Goal: Task Accomplishment & Management: Complete application form

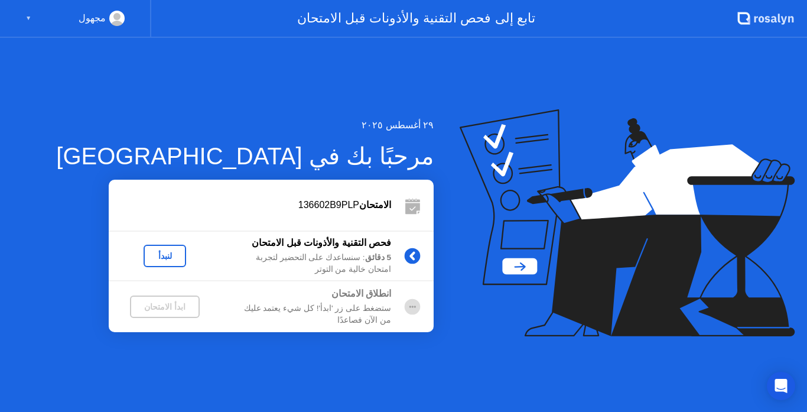
click at [165, 259] on div "لنبدأ" at bounding box center [164, 255] width 33 height 9
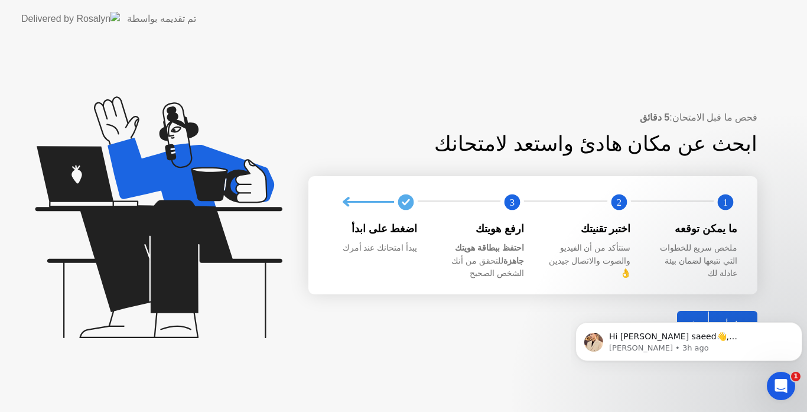
click at [734, 315] on body "Hi [PERSON_NAME] saeed👋, [PERSON_NAME] here from Rosalyn Support Team. ﻿How can…" at bounding box center [688, 338] width 227 height 73
click at [724, 318] on body "Hi [PERSON_NAME] saeed👋, [PERSON_NAME] here from Rosalyn Support Team. ﻿How can…" at bounding box center [688, 338] width 227 height 73
click at [772, 295] on div "فحص ما قبل الامتحان: 5 دقائق ابحث عن مكان هادئ واستعد لامتحانك 1 2 3 ما يمكن تو…" at bounding box center [403, 225] width 807 height 374
click at [677, 317] on body "Hi [PERSON_NAME] saeed👋, [PERSON_NAME] here from Rosalyn Support Team. ﻿How can…" at bounding box center [688, 338] width 227 height 73
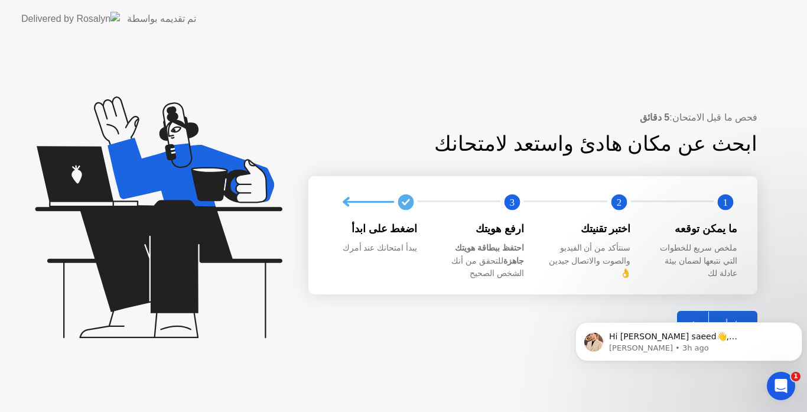
click at [686, 312] on body "Hi [PERSON_NAME] saeed👋, [PERSON_NAME] here from Rosalyn Support Team. ﻿How can…" at bounding box center [688, 338] width 227 height 73
click at [686, 315] on body "Hi [PERSON_NAME] saeed👋, [PERSON_NAME] here from Rosalyn Support Team. ﻿How can…" at bounding box center [688, 338] width 227 height 73
click at [518, 342] on div "فحص ما قبل الامتحان: 5 دقائق ابحث عن مكان هادئ واستعد لامتحانك 1 2 3 ما يمكن تو…" at bounding box center [403, 225] width 807 height 374
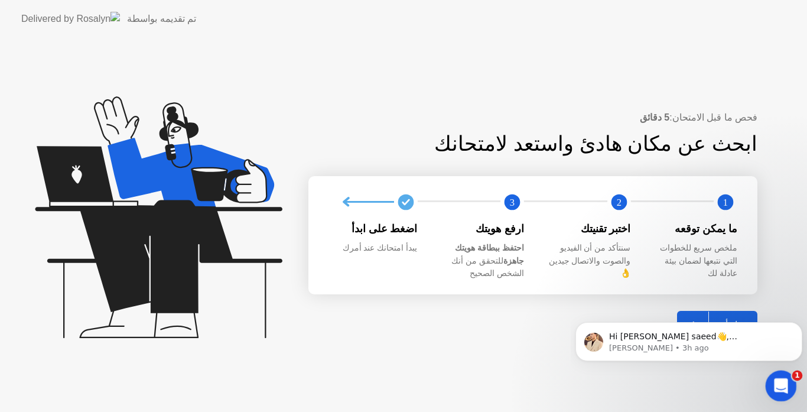
click at [779, 378] on icon "Open Intercom Messenger" at bounding box center [778, 383] width 19 height 19
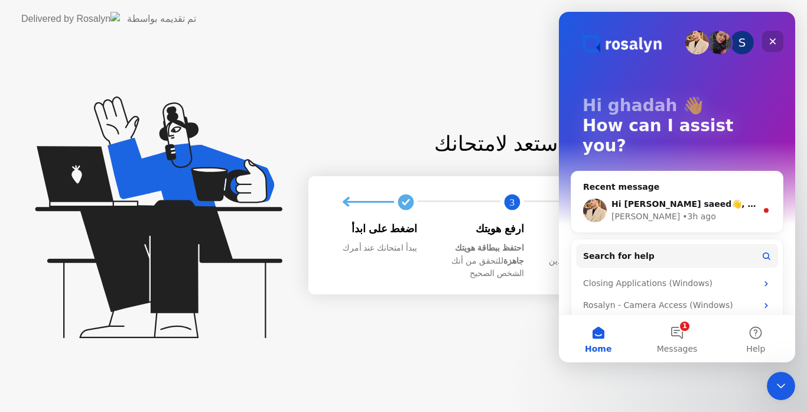
click at [771, 51] on div "Close" at bounding box center [772, 41] width 21 height 21
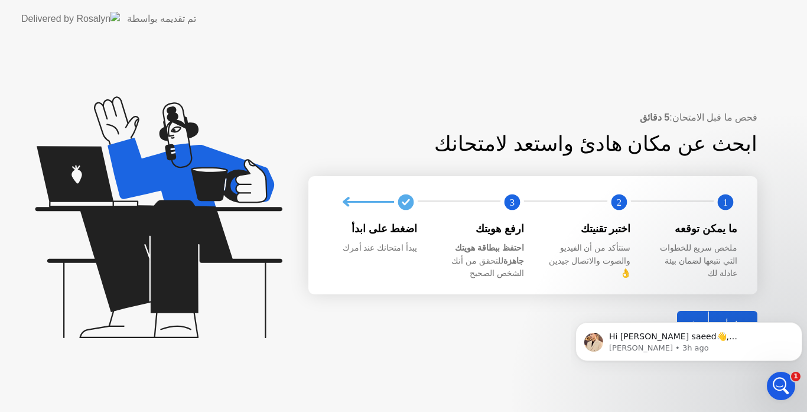
click at [690, 317] on body "Hi [PERSON_NAME] saeed👋, [PERSON_NAME] here from Rosalyn Support Team. ﻿How can…" at bounding box center [688, 338] width 227 height 73
click at [730, 316] on body "Hi [PERSON_NAME] saeed👋, [PERSON_NAME] here from Rosalyn Support Team. ﻿How can…" at bounding box center [688, 338] width 227 height 73
click at [777, 306] on body "Hi [PERSON_NAME] saeed👋, [PERSON_NAME] here from Rosalyn Support Team. ﻿How can…" at bounding box center [688, 338] width 227 height 73
click at [800, 318] on button "Dismiss notification" at bounding box center [798, 325] width 15 height 15
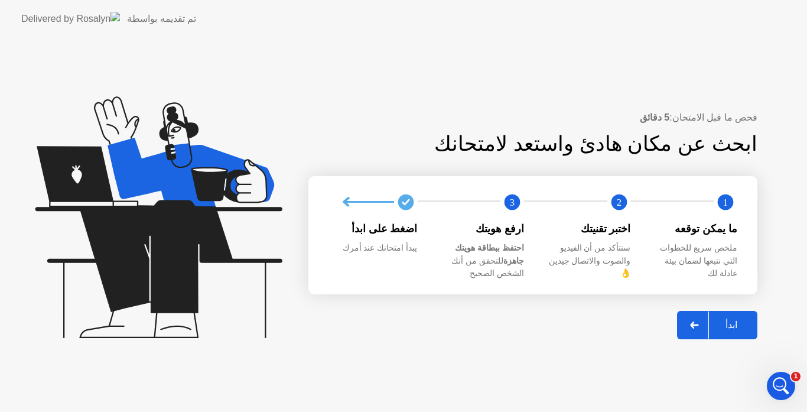
click at [732, 319] on div "ابدأ" at bounding box center [731, 324] width 45 height 11
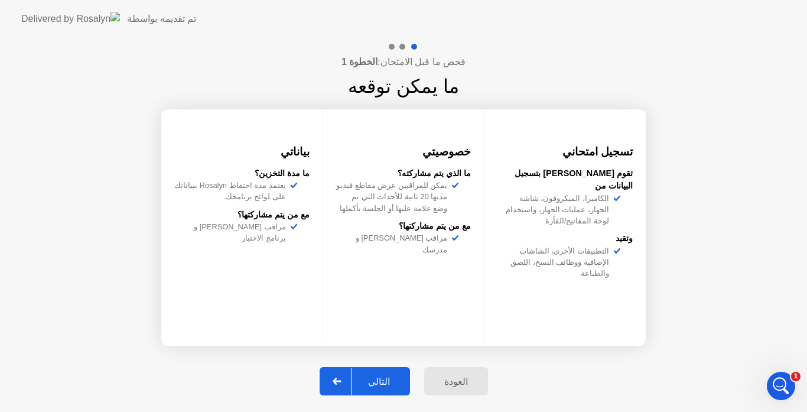
click at [397, 376] on div "التالي" at bounding box center [378, 381] width 55 height 11
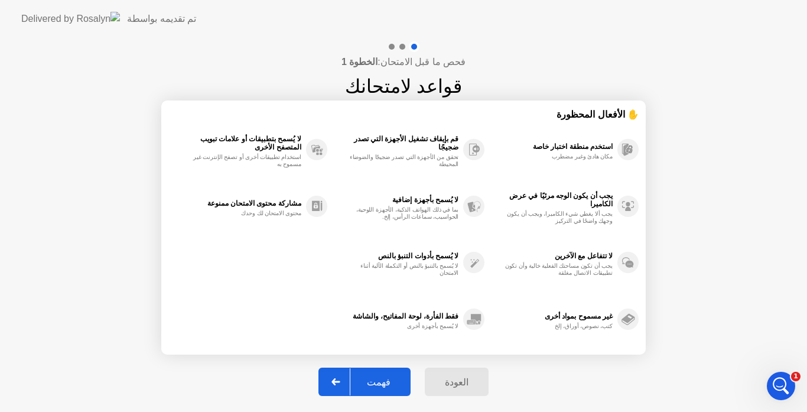
click at [388, 381] on div "فهمت" at bounding box center [378, 381] width 57 height 11
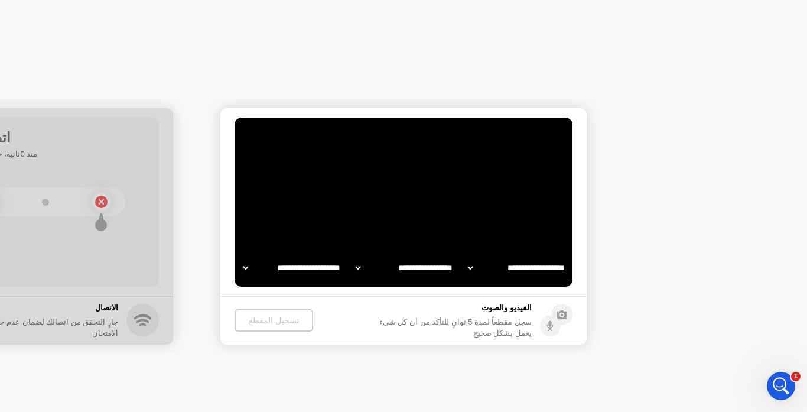
select select "**********"
select select "*******"
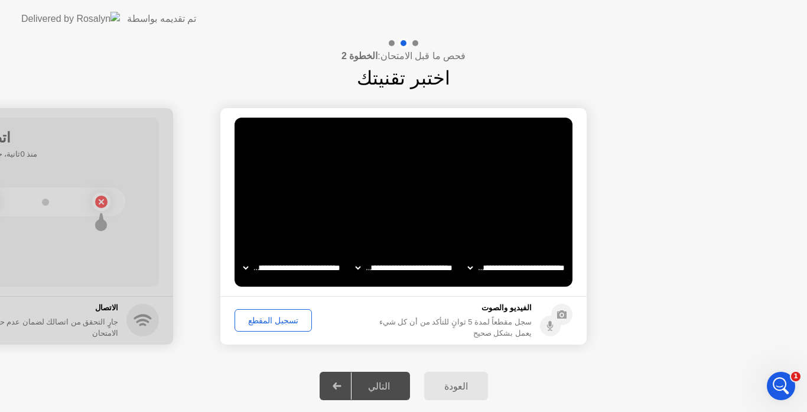
click at [280, 331] on button "تسجيل المقطع" at bounding box center [272, 320] width 77 height 22
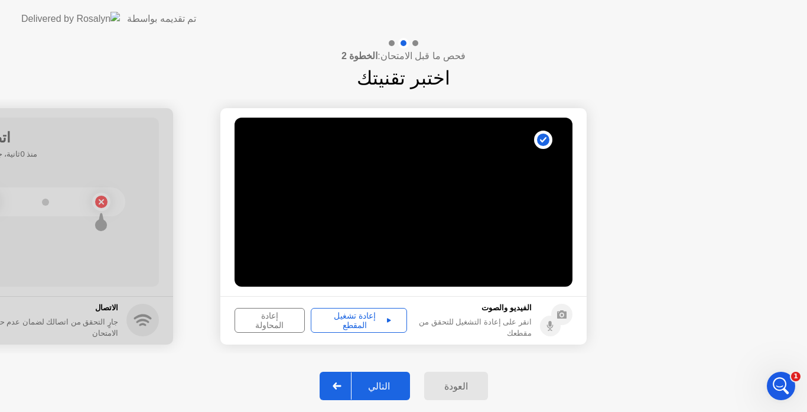
click at [377, 389] on div "التالي" at bounding box center [378, 385] width 55 height 11
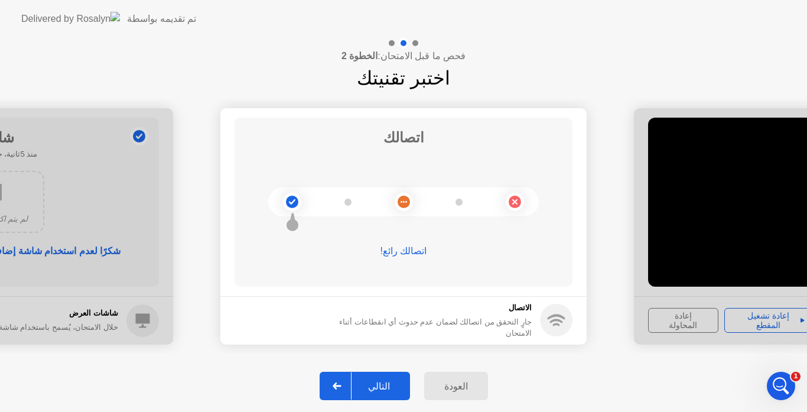
click at [377, 391] on div "التالي" at bounding box center [378, 385] width 55 height 11
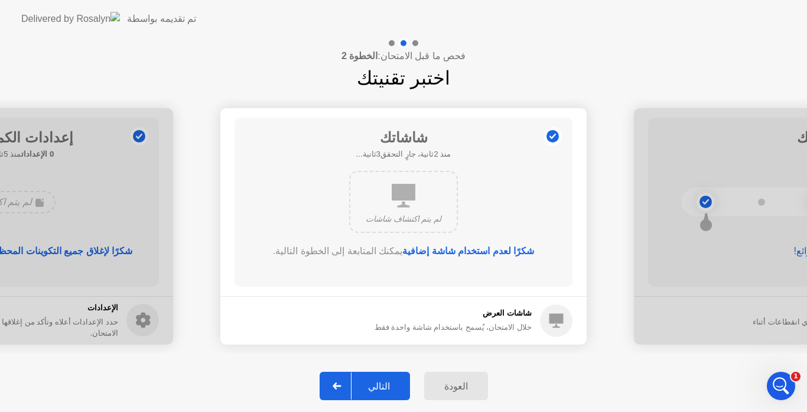
click at [376, 393] on button "التالي" at bounding box center [364, 385] width 90 height 28
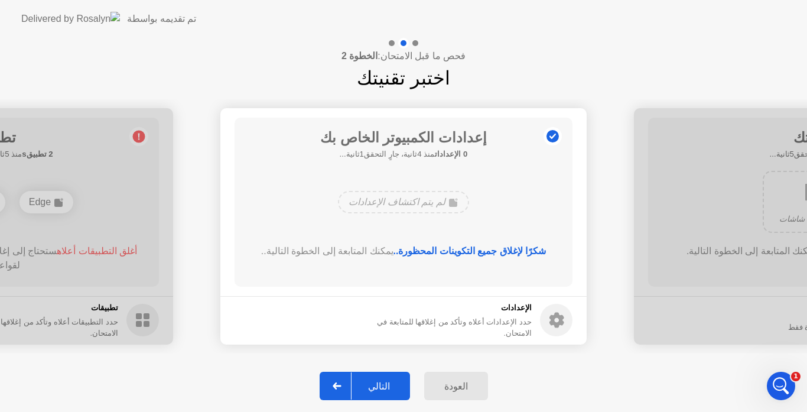
click at [375, 394] on button "التالي" at bounding box center [364, 385] width 90 height 28
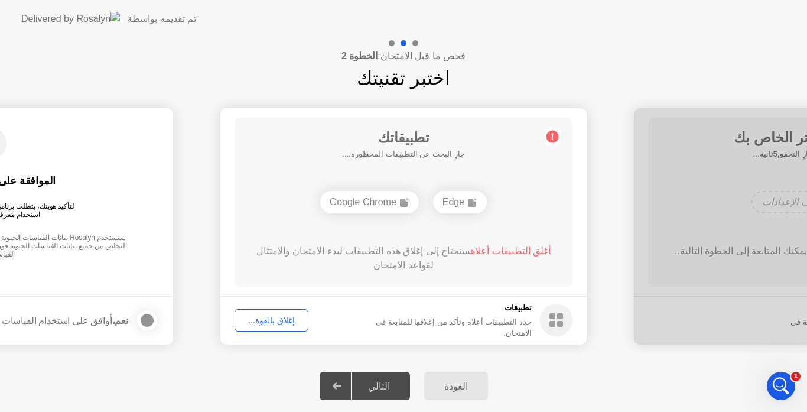
click at [461, 202] on div "Edge" at bounding box center [460, 202] width 54 height 22
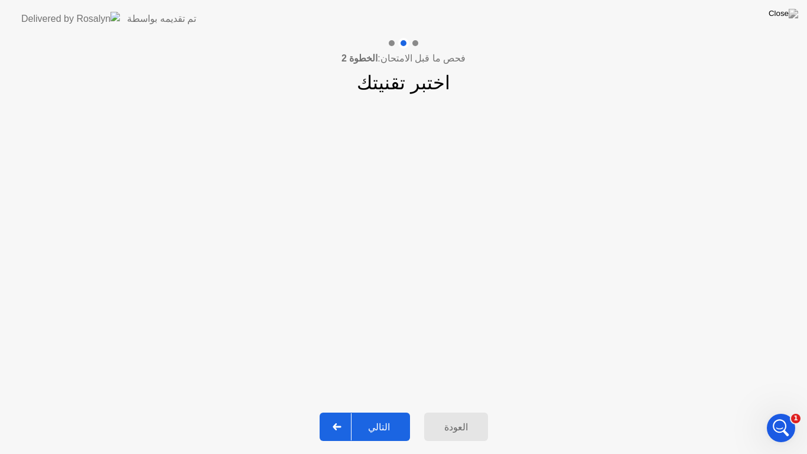
click at [374, 411] on button "التالي" at bounding box center [364, 426] width 90 height 28
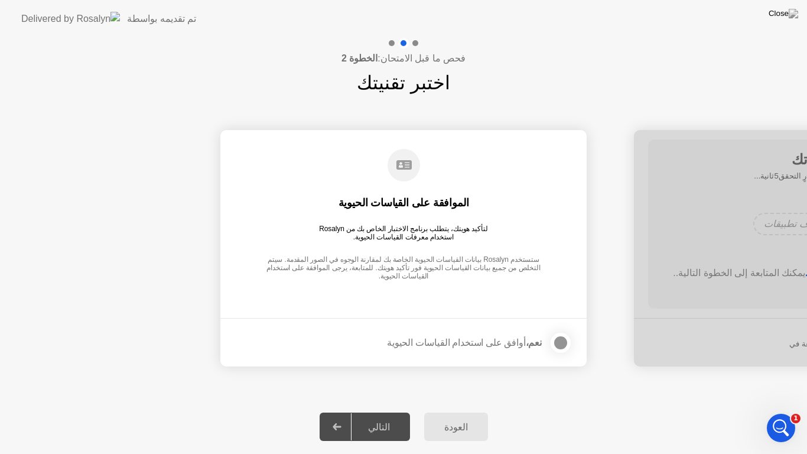
click at [559, 336] on div at bounding box center [560, 342] width 14 height 14
click at [386, 411] on div "التالي" at bounding box center [378, 426] width 55 height 11
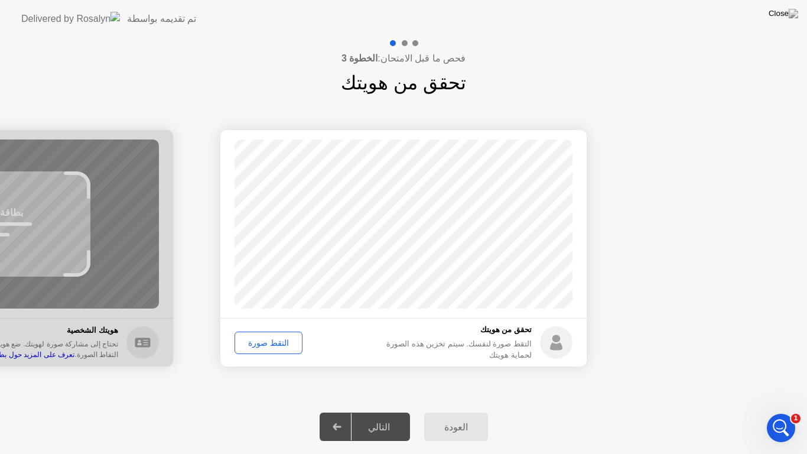
click at [337, 411] on div at bounding box center [337, 426] width 28 height 27
click at [265, 349] on button "التقط صورة" at bounding box center [268, 342] width 68 height 22
click at [265, 349] on button "إعادة الالتقاط" at bounding box center [270, 342] width 73 height 22
click at [265, 349] on button "التقط صورة" at bounding box center [268, 342] width 68 height 22
click at [358, 411] on div "التالي" at bounding box center [378, 426] width 55 height 11
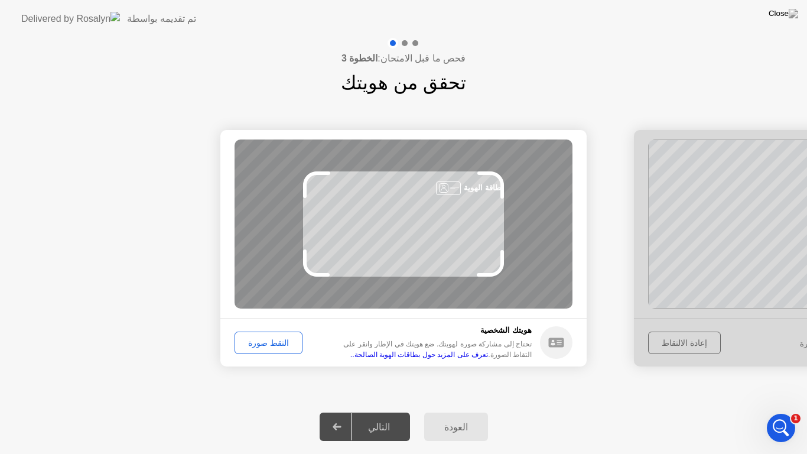
click at [255, 353] on button "التقط صورة" at bounding box center [268, 342] width 68 height 22
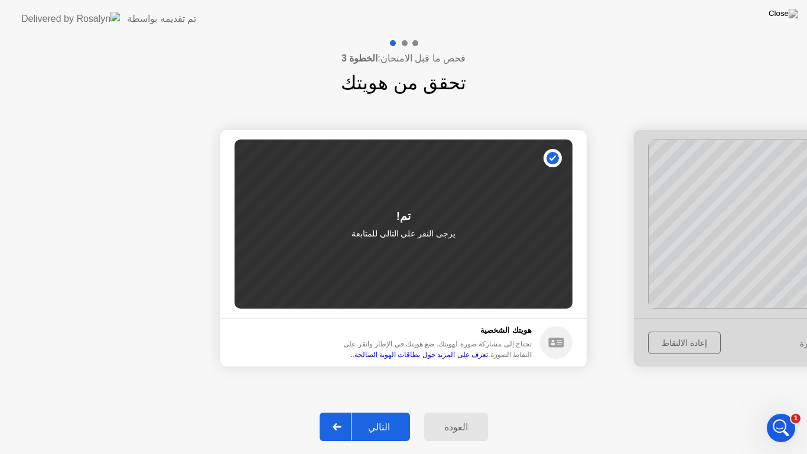
click at [450, 411] on button "العودة" at bounding box center [456, 426] width 64 height 28
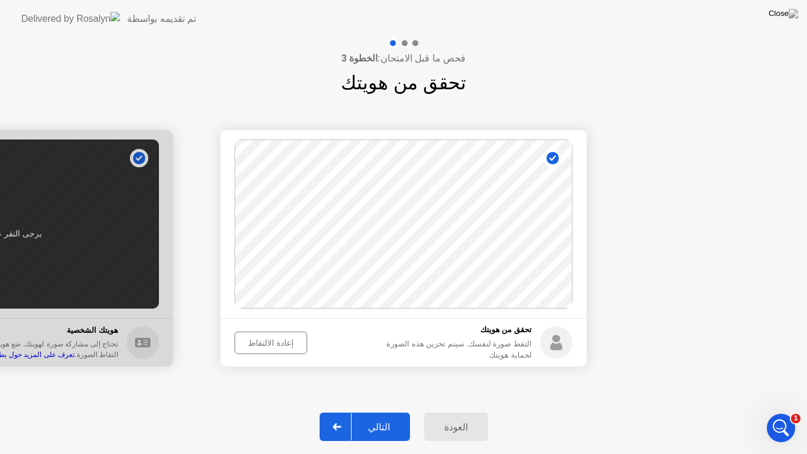
click at [450, 411] on button "العودة" at bounding box center [456, 426] width 64 height 28
select select "**********"
select select "*******"
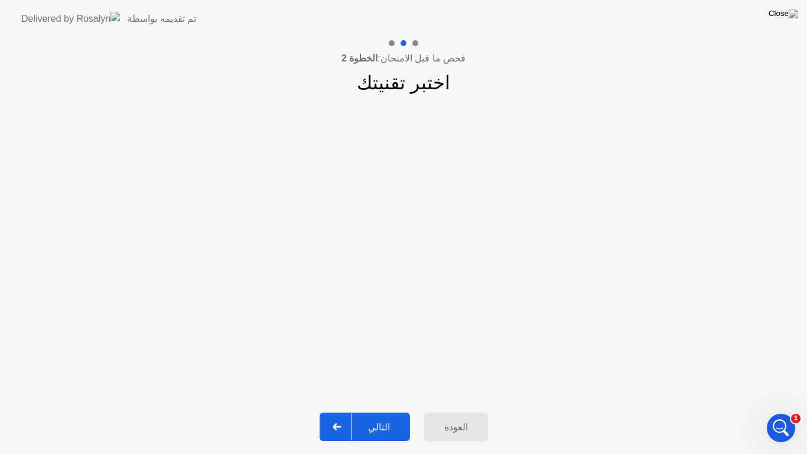
click at [450, 411] on button "العودة" at bounding box center [456, 426] width 64 height 28
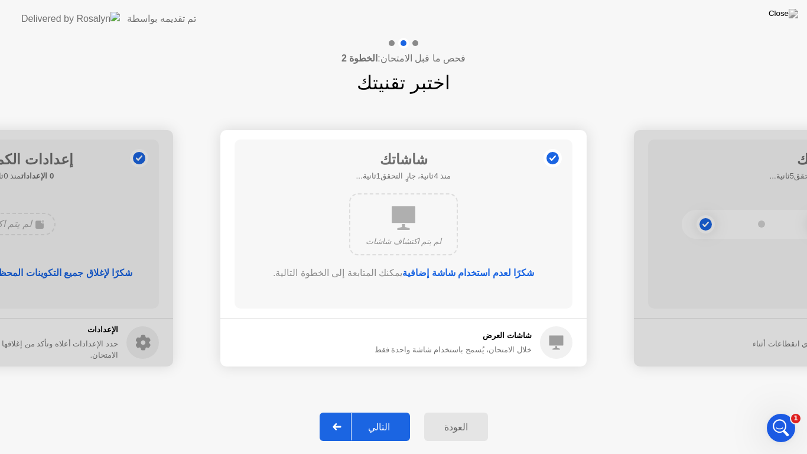
click at [450, 411] on button "العودة" at bounding box center [456, 426] width 64 height 28
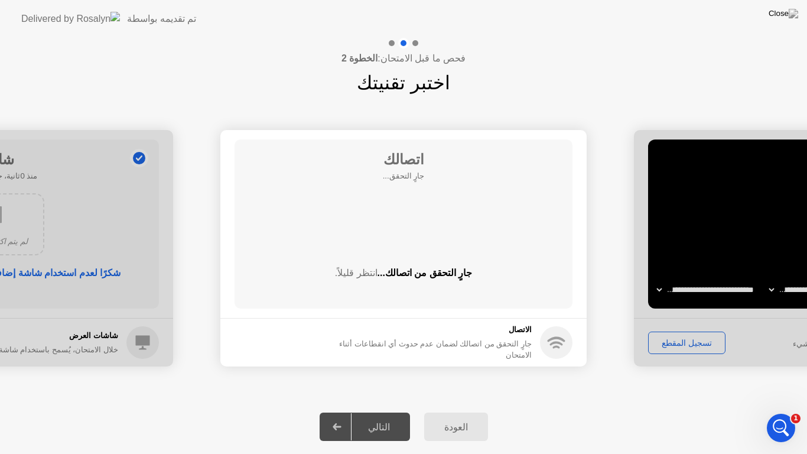
click at [450, 411] on button "العودة" at bounding box center [456, 426] width 64 height 28
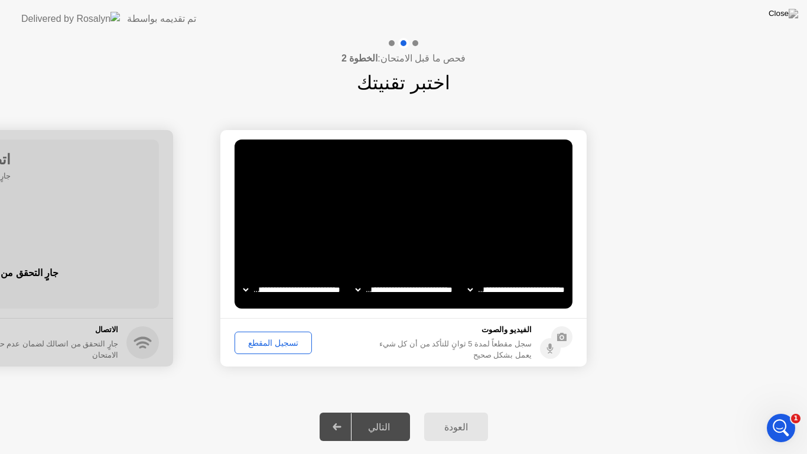
click at [450, 411] on button "العودة" at bounding box center [456, 426] width 64 height 28
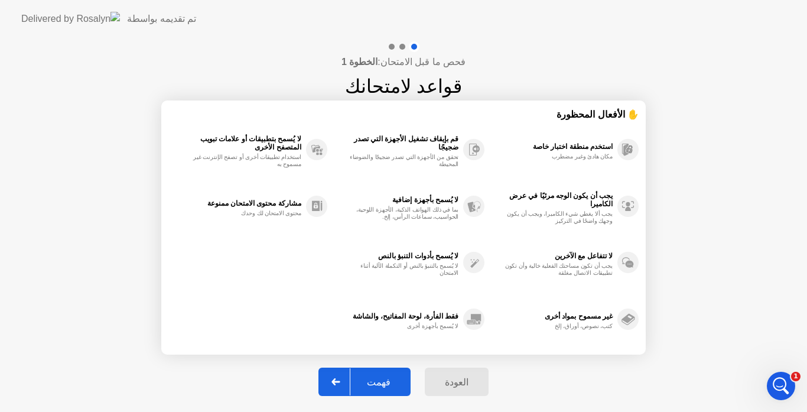
click at [462, 377] on div "العودة" at bounding box center [456, 381] width 57 height 11
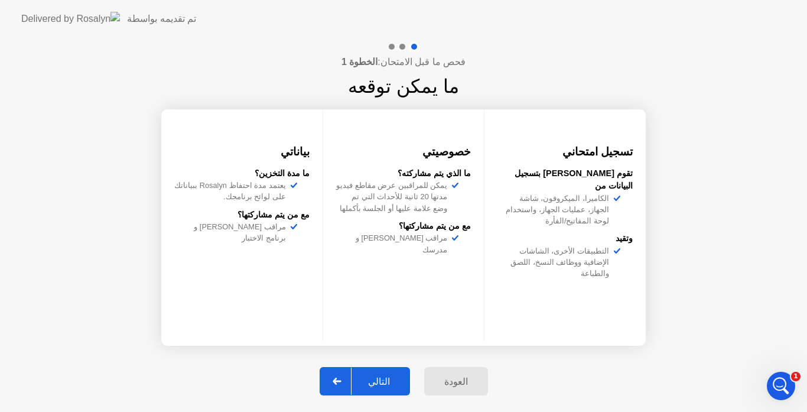
click at [462, 377] on div "العودة" at bounding box center [456, 381] width 57 height 11
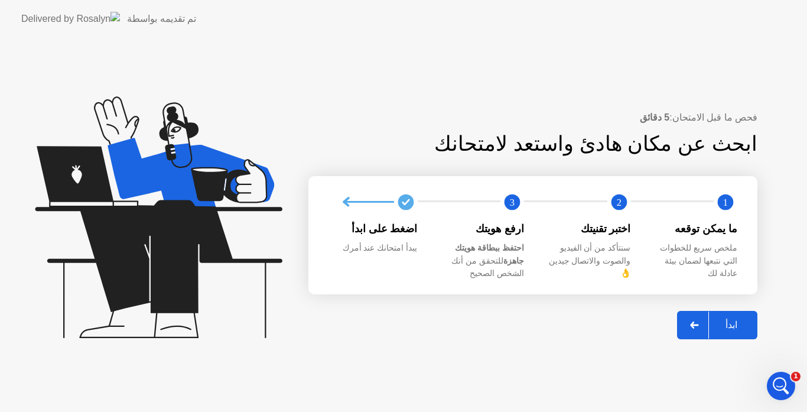
click at [722, 319] on div "ابدأ" at bounding box center [731, 324] width 45 height 11
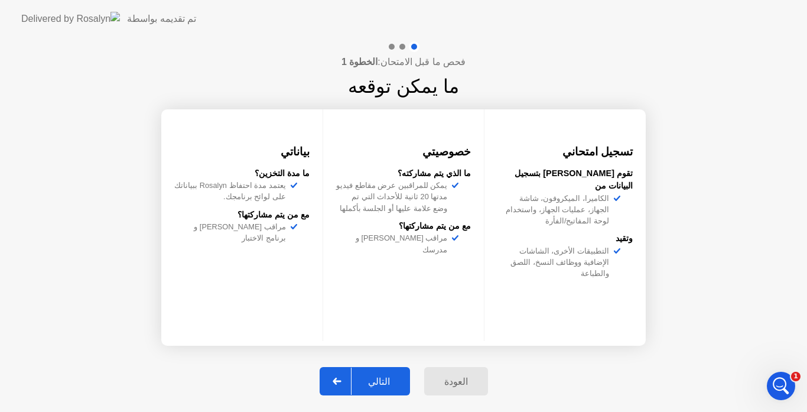
click at [393, 384] on div "التالي" at bounding box center [378, 381] width 55 height 11
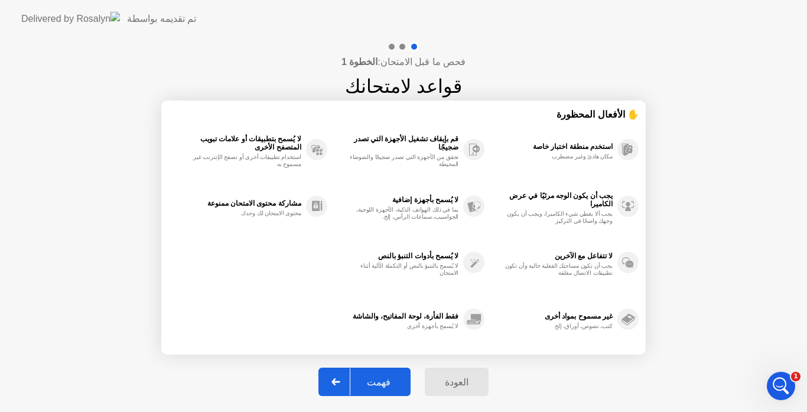
click at [393, 384] on div "فهمت" at bounding box center [378, 381] width 57 height 11
select select "**********"
select select "*******"
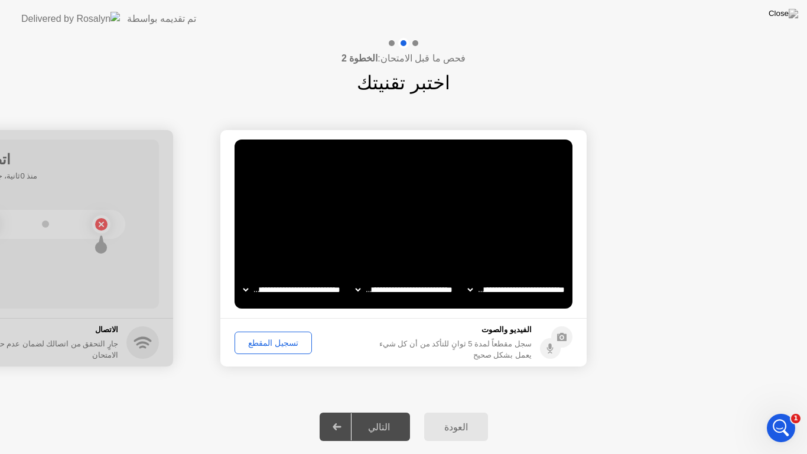
click at [285, 345] on div "تسجيل المقطع" at bounding box center [273, 342] width 69 height 9
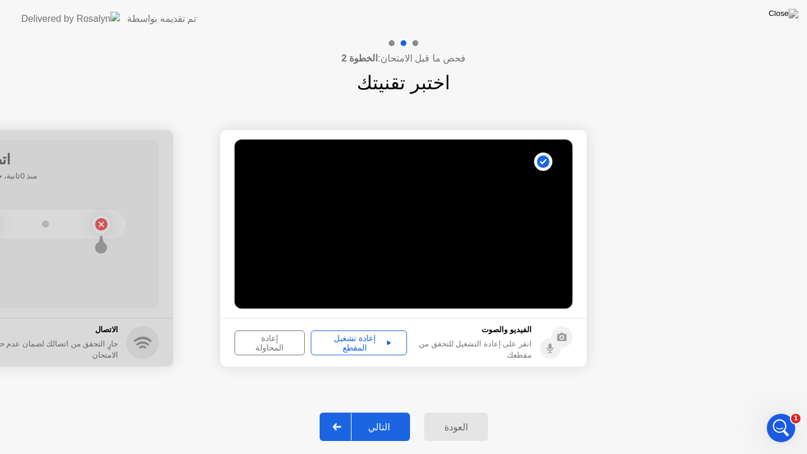
click at [385, 411] on button "التالي" at bounding box center [364, 426] width 90 height 28
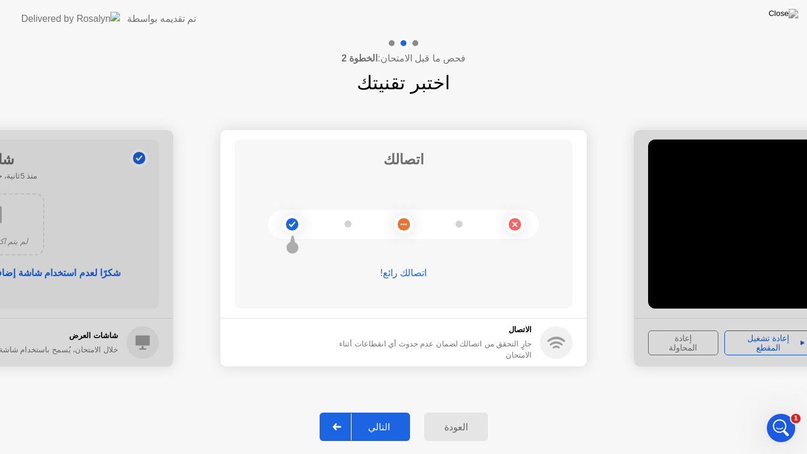
click at [385, 411] on button "التالي" at bounding box center [364, 426] width 90 height 28
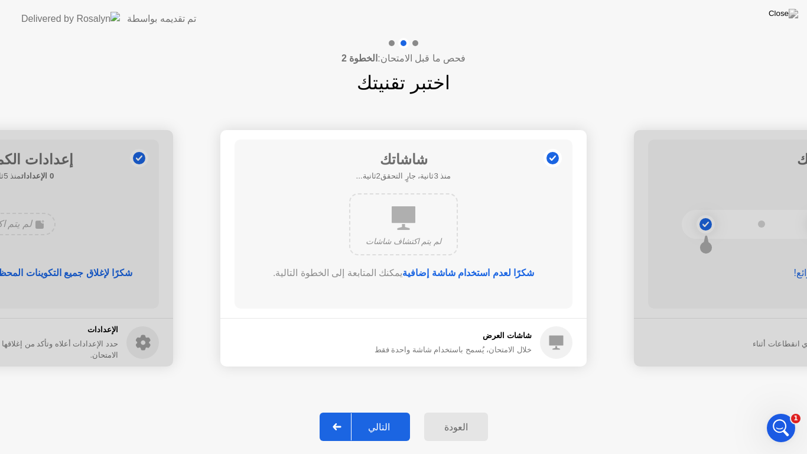
click at [385, 411] on button "التالي" at bounding box center [364, 426] width 90 height 28
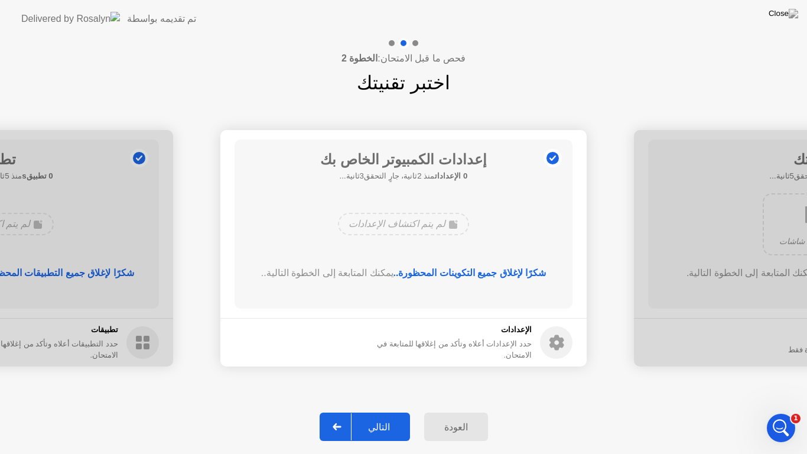
click at [385, 411] on button "التالي" at bounding box center [364, 426] width 90 height 28
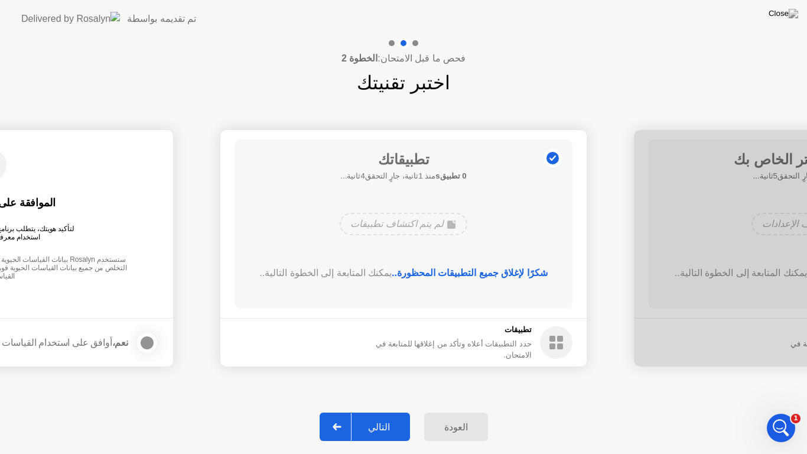
click at [385, 411] on button "التالي" at bounding box center [364, 426] width 90 height 28
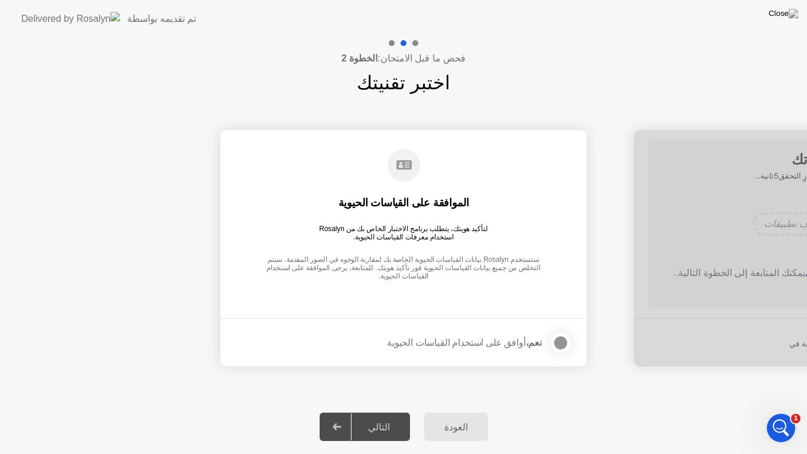
click at [558, 338] on div at bounding box center [560, 342] width 14 height 14
click at [379, 411] on div "التالي" at bounding box center [378, 426] width 55 height 11
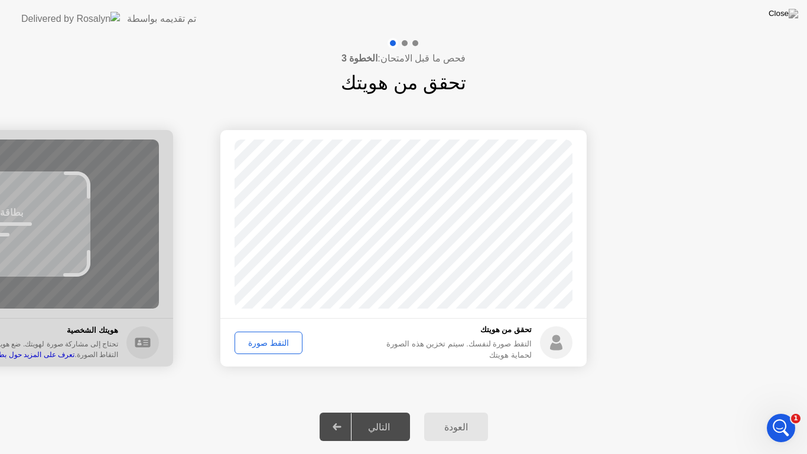
click at [272, 342] on div "التقط صورة" at bounding box center [269, 342] width 60 height 9
click at [369, 411] on button "التالي" at bounding box center [364, 426] width 90 height 28
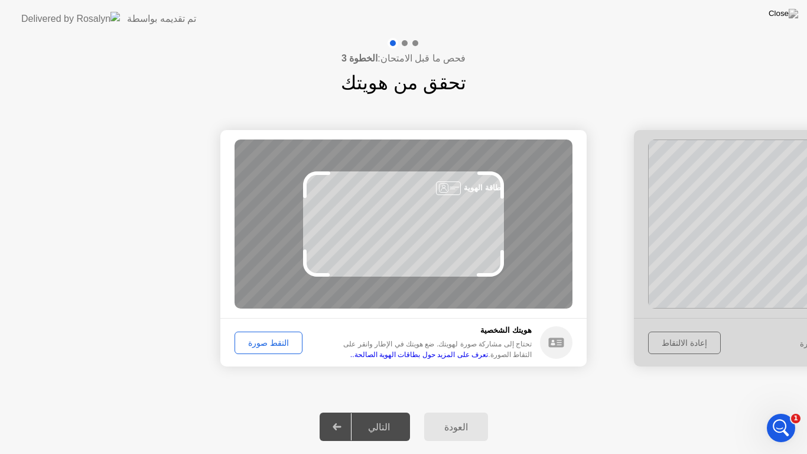
click at [272, 345] on div "التقط صورة" at bounding box center [269, 342] width 60 height 9
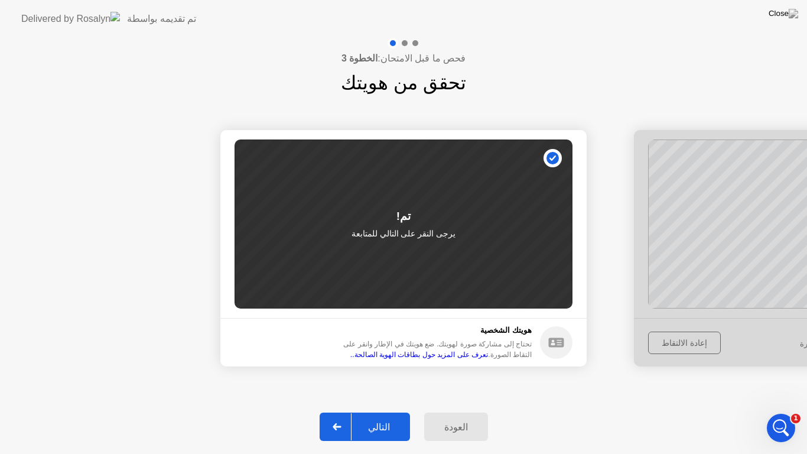
click at [383, 411] on div "التالي" at bounding box center [378, 426] width 55 height 11
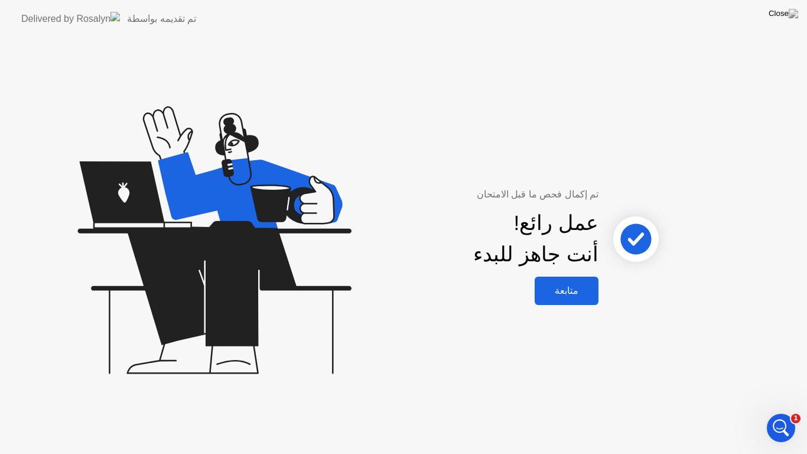
click at [560, 293] on div "متابعة" at bounding box center [566, 290] width 57 height 11
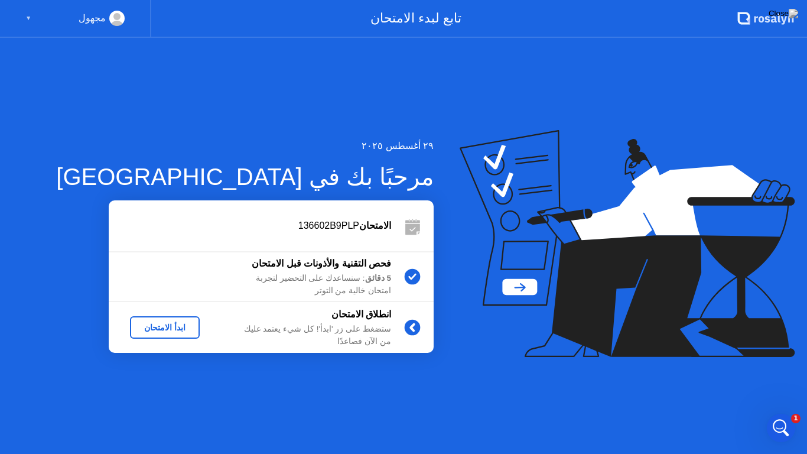
click at [169, 328] on div "ابدأ الامتحان" at bounding box center [165, 326] width 60 height 9
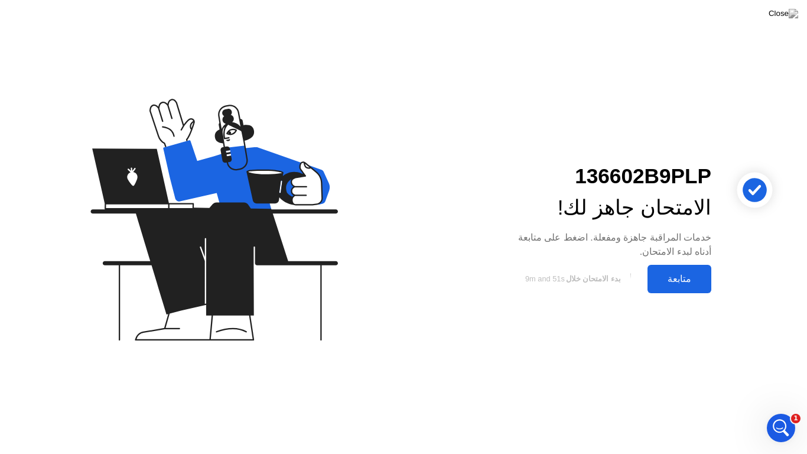
click at [671, 276] on div "متابعة" at bounding box center [679, 278] width 57 height 11
